Goal: Contribute content

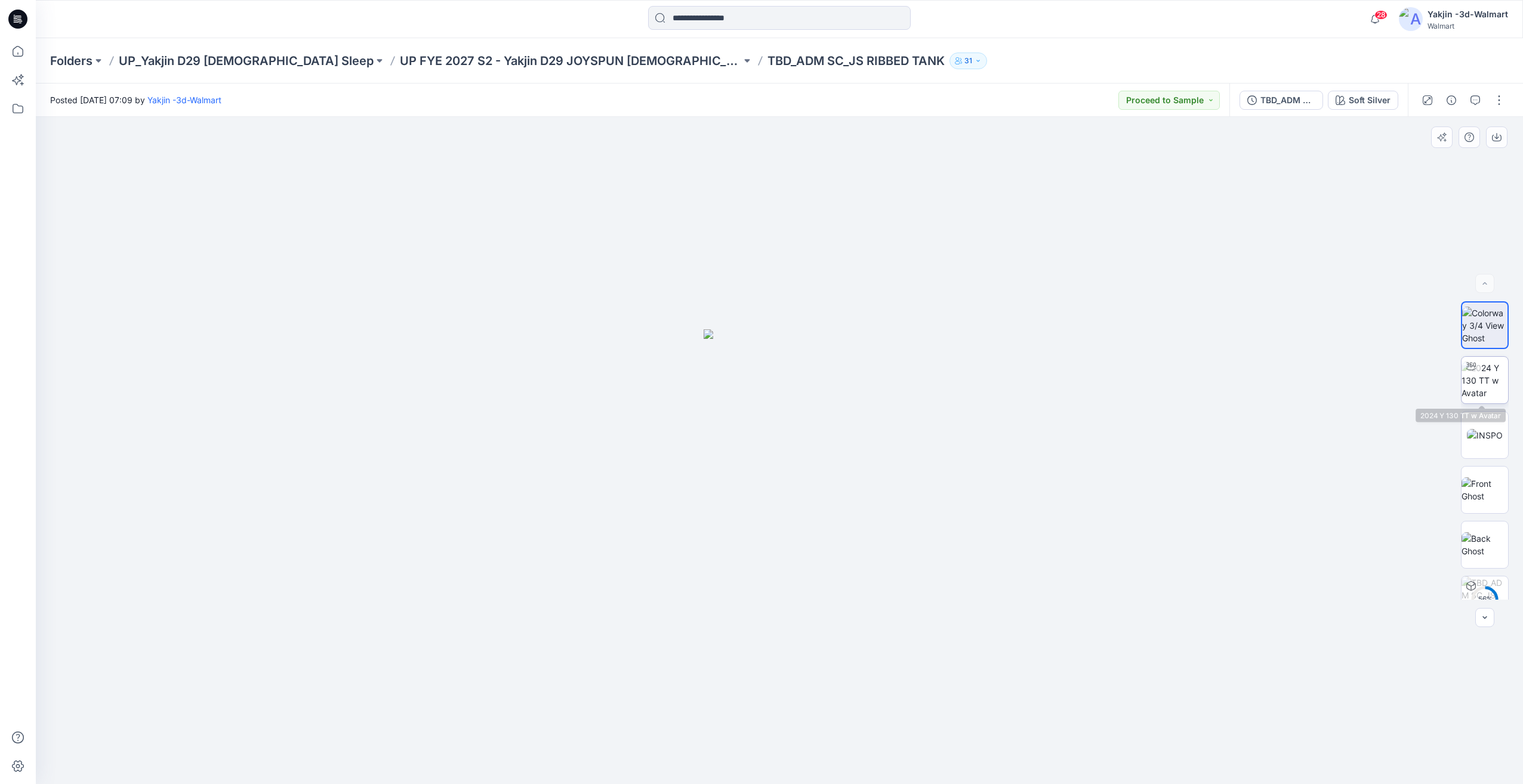
click at [1498, 374] on img at bounding box center [1485, 380] width 46 height 37
click at [526, 54] on p "UP FYE 2027 S2 - Yakjin D29 JOYSPUN [DEMOGRAPHIC_DATA] Sleepwear" at bounding box center [571, 61] width 342 height 17
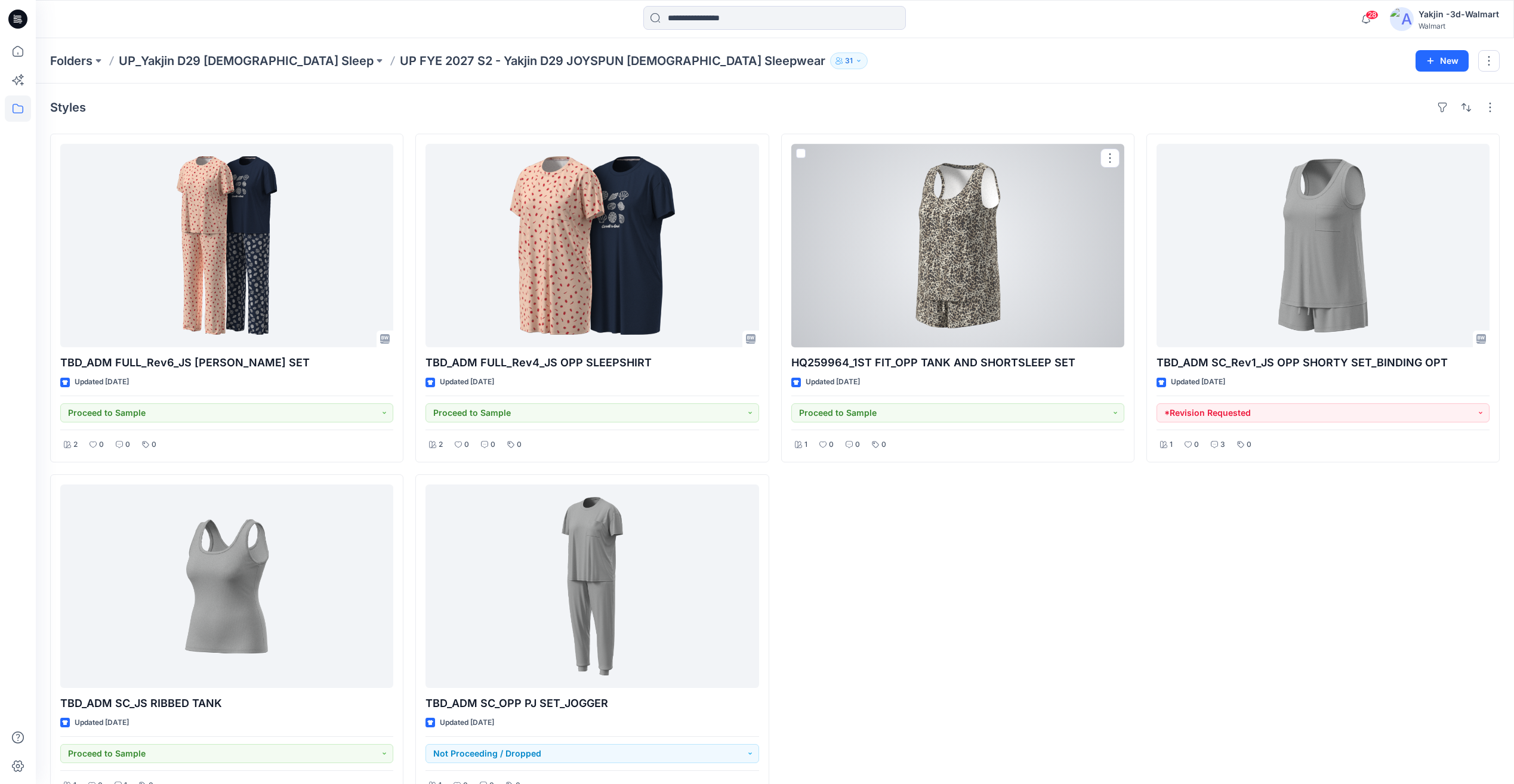
click at [973, 261] on div at bounding box center [957, 245] width 333 height 204
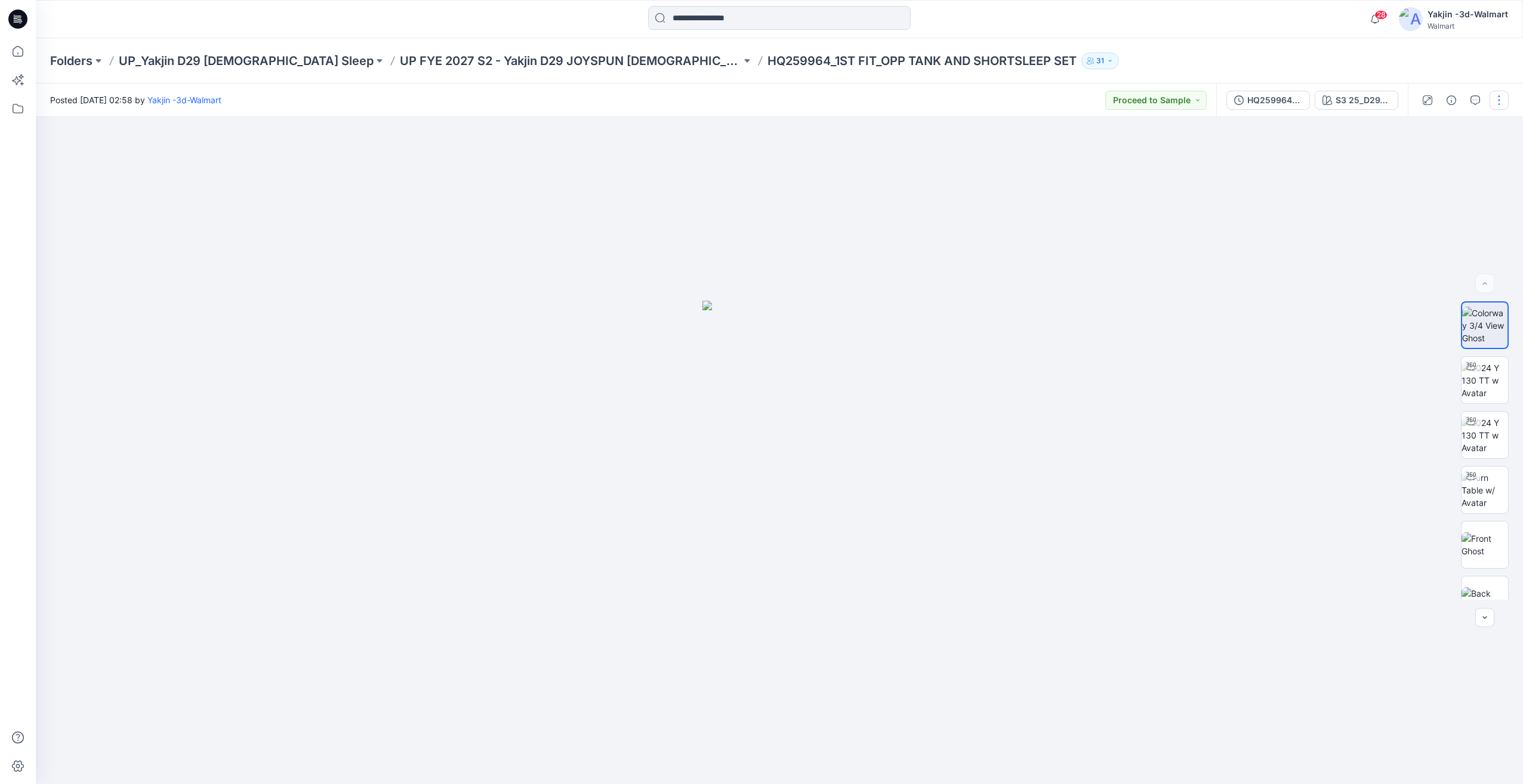
click at [1499, 101] on button "button" at bounding box center [1499, 100] width 19 height 19
click at [912, 60] on p "HQ259964_1ST FIT_OPP TANK AND SHORTSLEEP SET" at bounding box center [921, 61] width 309 height 17
click at [1452, 392] on div "13 %" at bounding box center [1485, 451] width 76 height 299
click at [1470, 392] on img at bounding box center [1485, 380] width 46 height 37
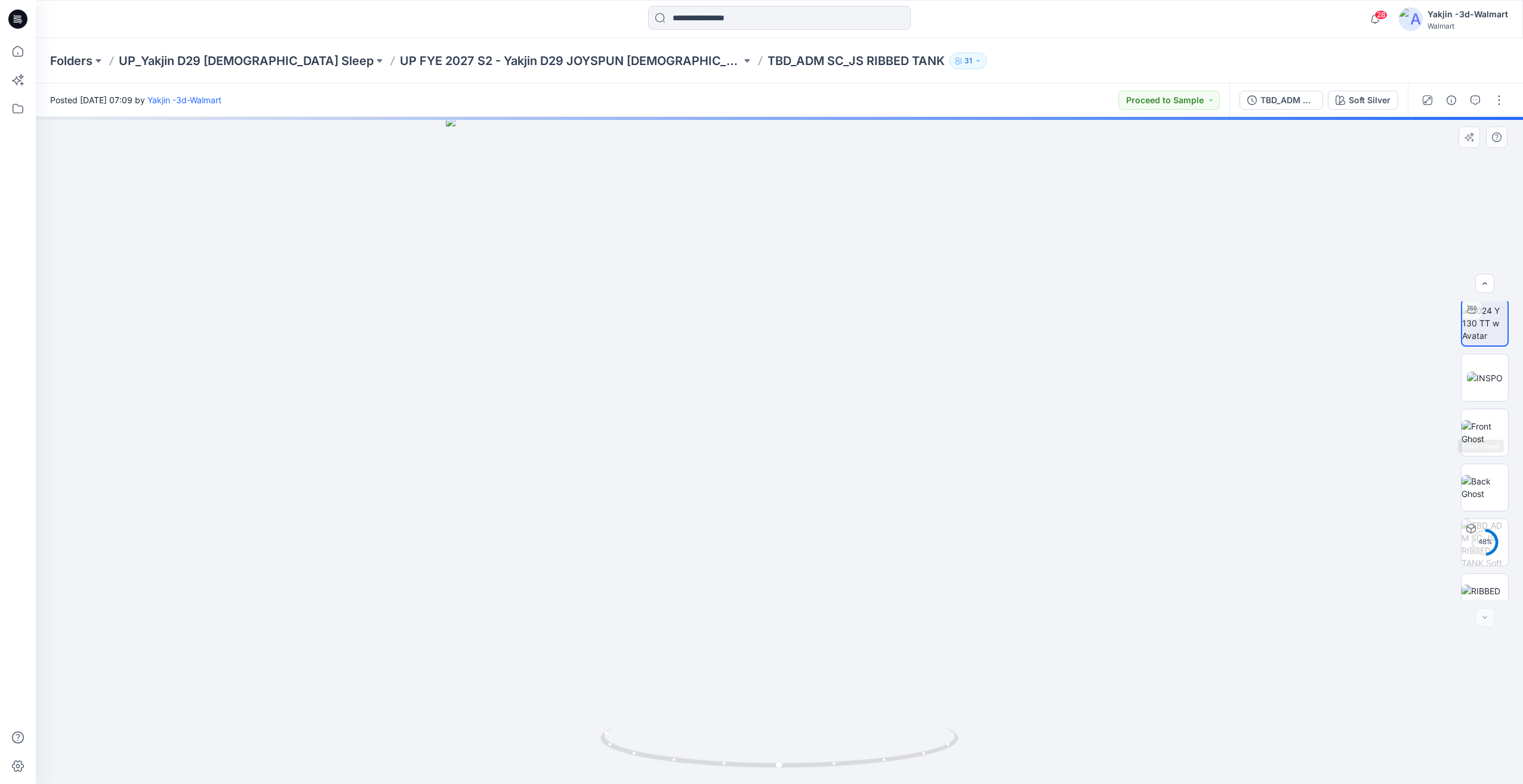
scroll to position [79, 0]
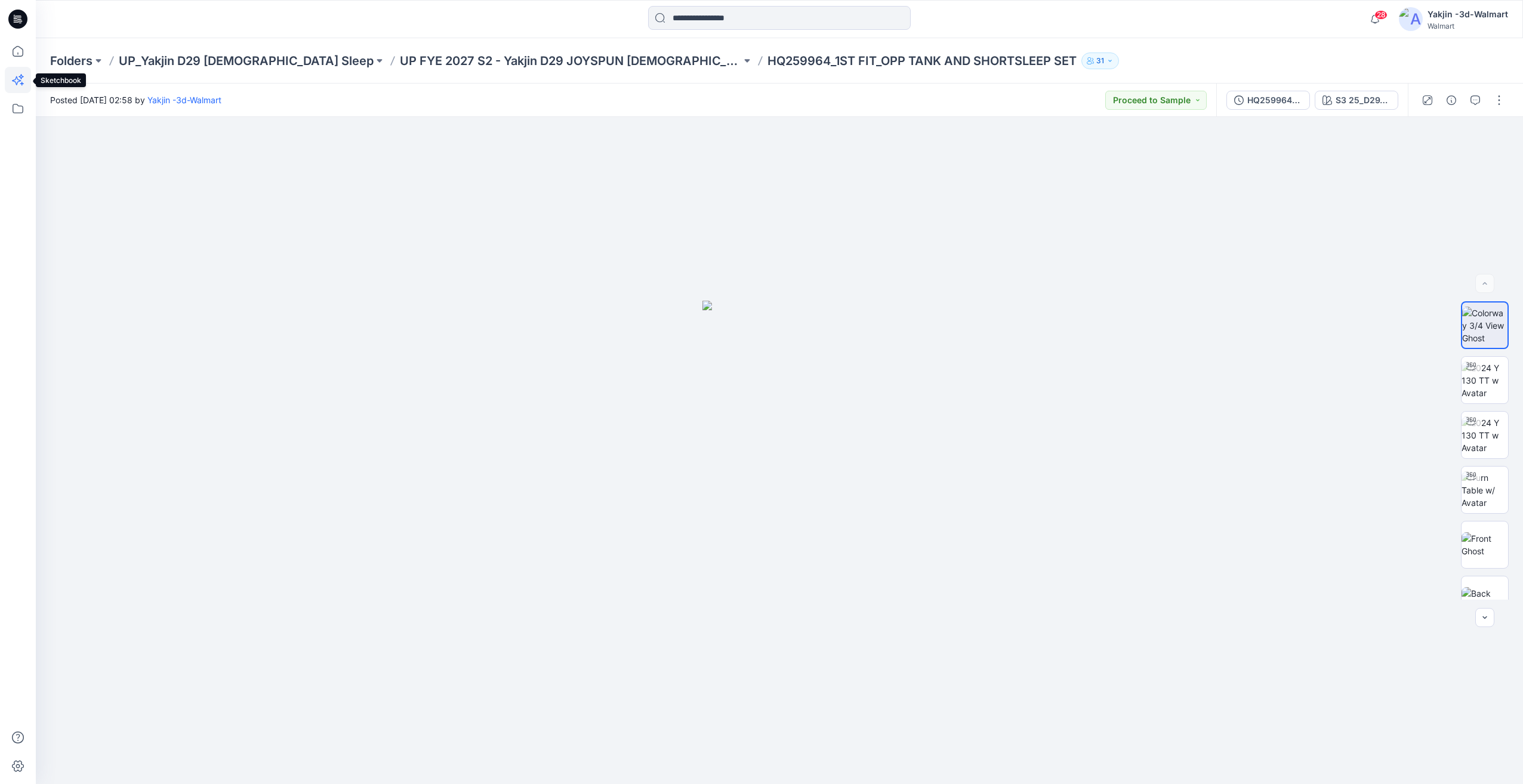
click at [21, 84] on icon at bounding box center [18, 80] width 26 height 26
click at [1443, 104] on button "button" at bounding box center [1451, 100] width 19 height 19
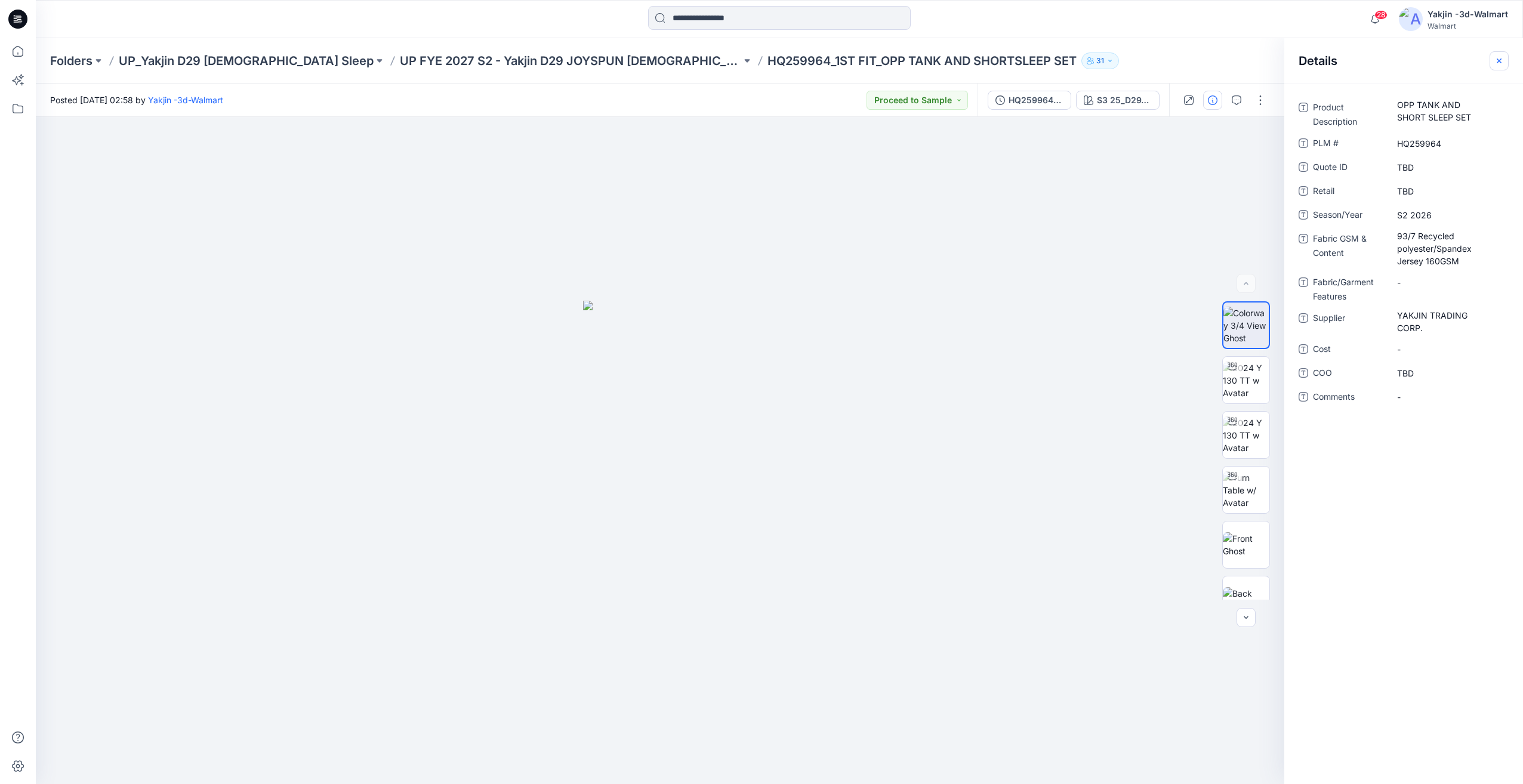
click at [1493, 63] on button "button" at bounding box center [1499, 61] width 19 height 19
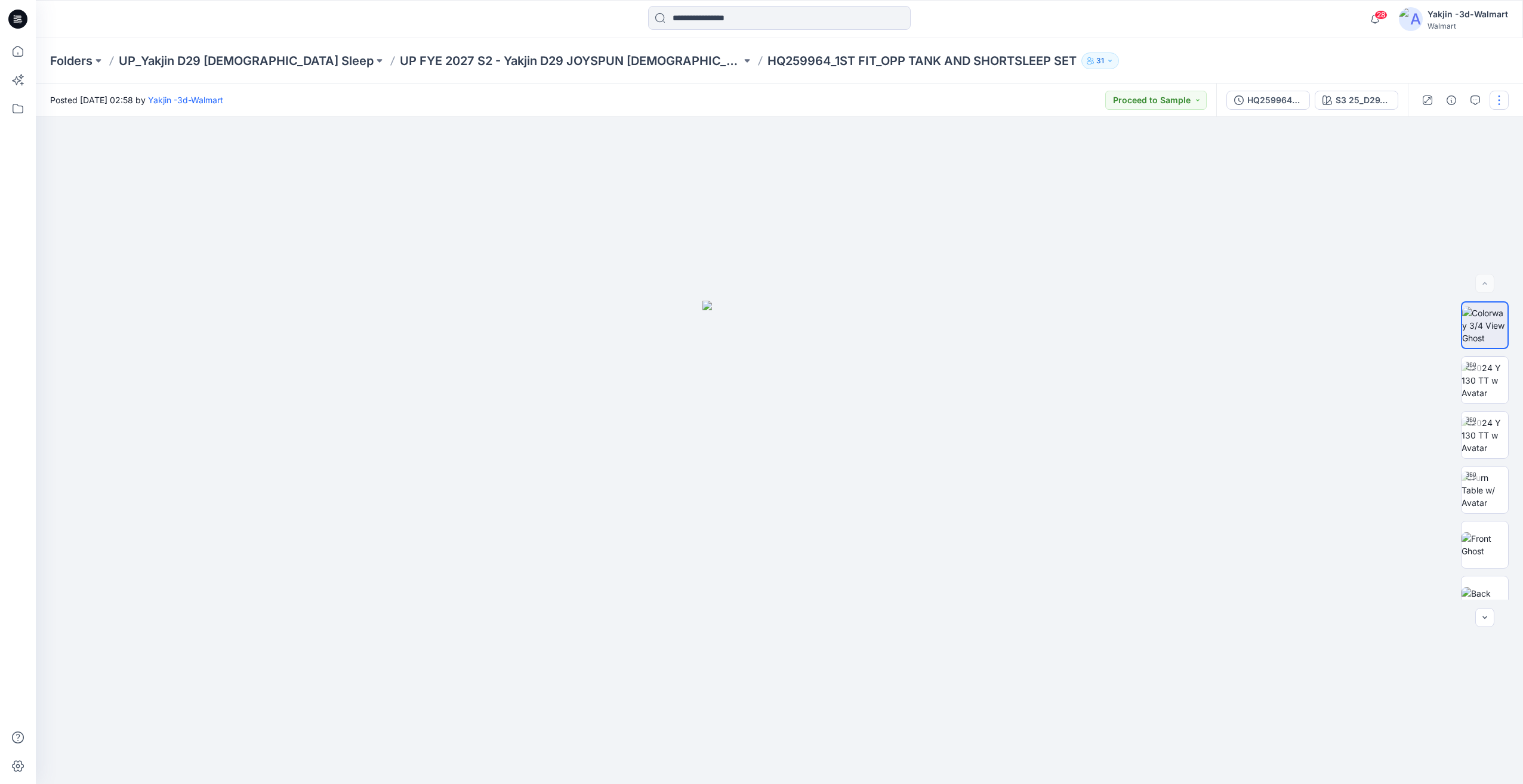
click at [1500, 101] on button "button" at bounding box center [1499, 100] width 19 height 19
click at [1462, 156] on button "Edit" at bounding box center [1449, 161] width 110 height 22
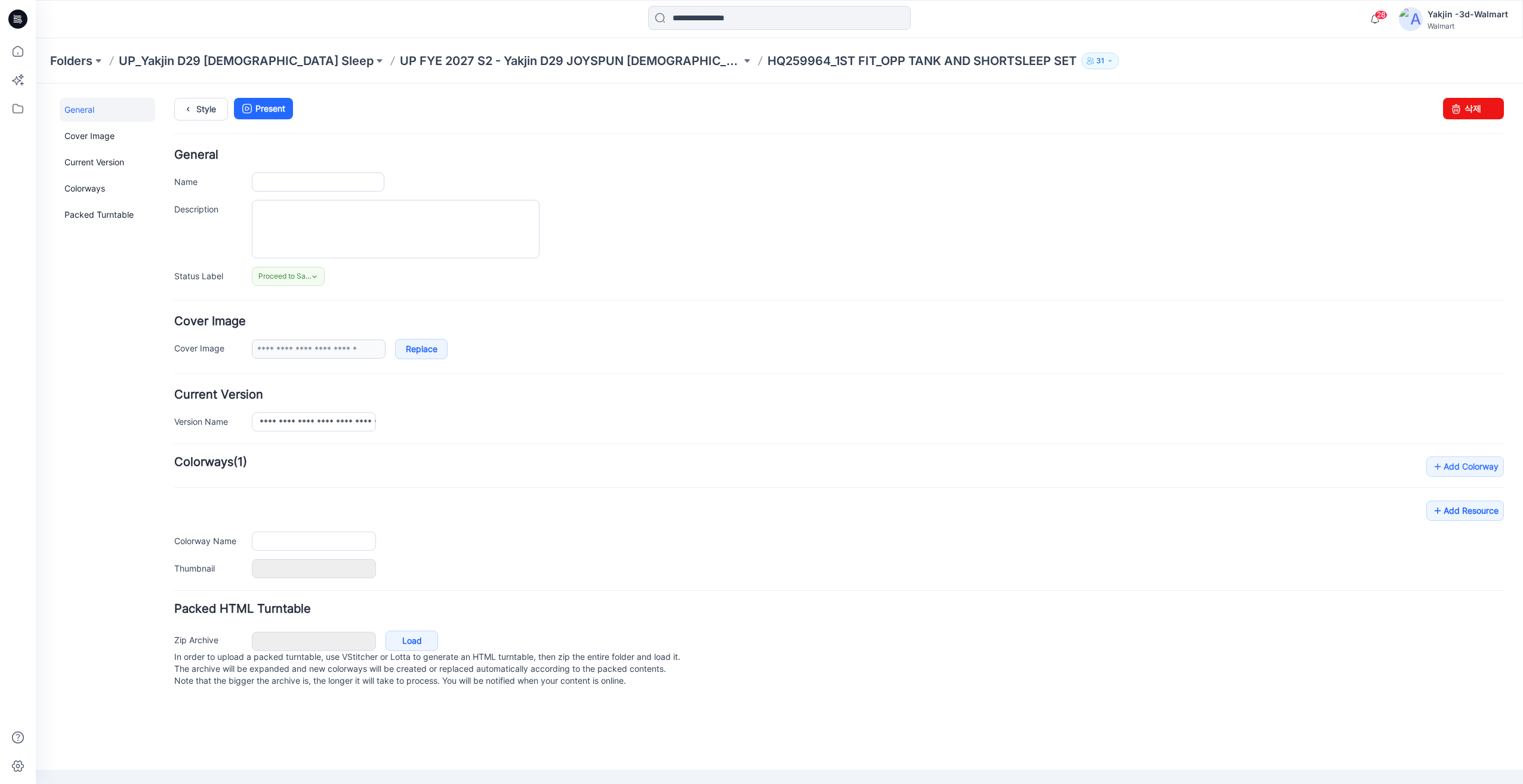
type input "**********"
